Goal: Navigation & Orientation: Find specific page/section

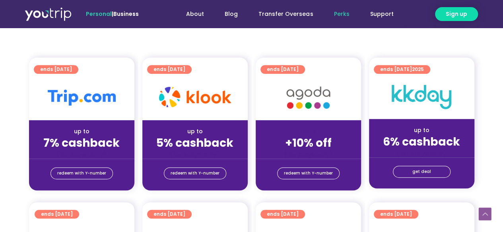
scroll to position [119, 0]
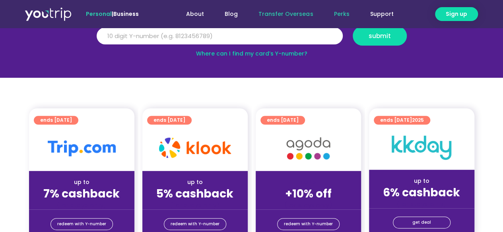
click at [301, 10] on link "Transfer Overseas" at bounding box center [285, 14] width 75 height 15
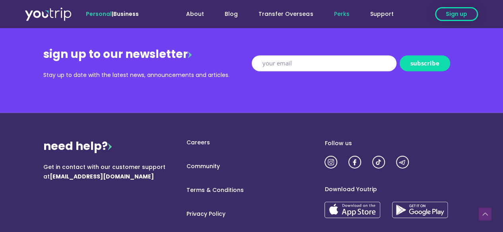
scroll to position [1094, 0]
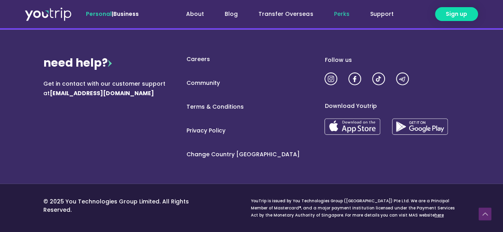
click at [204, 62] on link "Careers" at bounding box center [251, 59] width 146 height 8
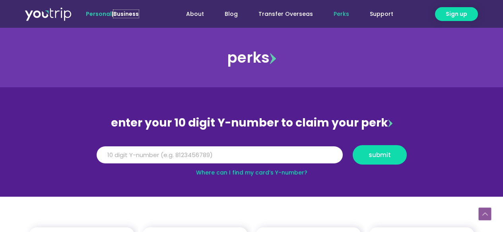
click at [134, 13] on link "Business" at bounding box center [125, 14] width 25 height 8
click at [388, 15] on link "Support" at bounding box center [381, 14] width 44 height 15
